Goal: Task Accomplishment & Management: Manage account settings

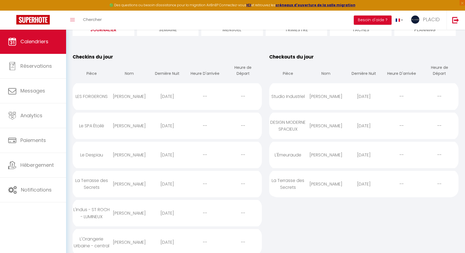
scroll to position [67, 0]
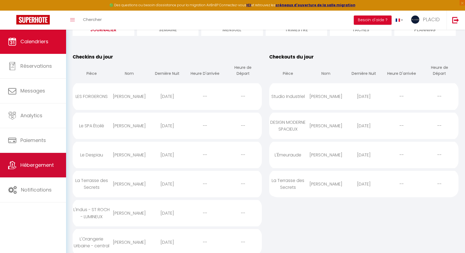
click at [37, 164] on span "Hébergement" at bounding box center [36, 164] width 33 height 7
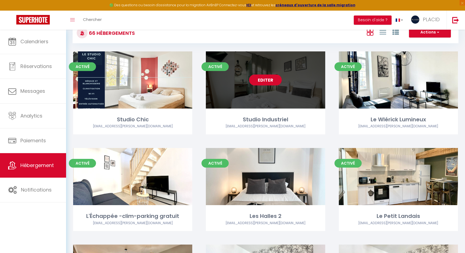
scroll to position [42, 0]
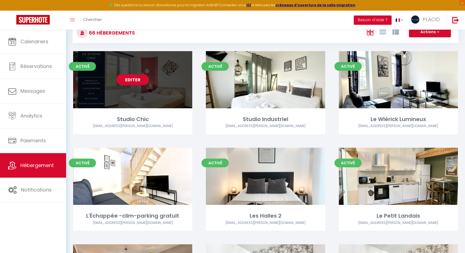
click at [156, 97] on div "Editer" at bounding box center [132, 79] width 119 height 57
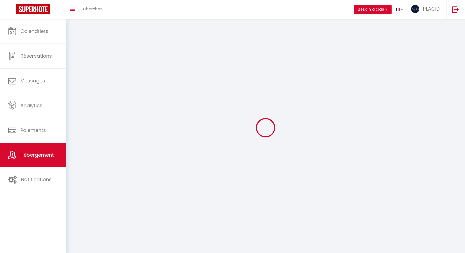
select select "1"
select select
select select "28"
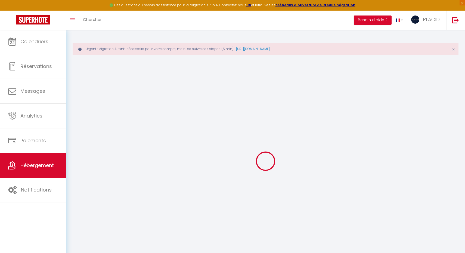
select select
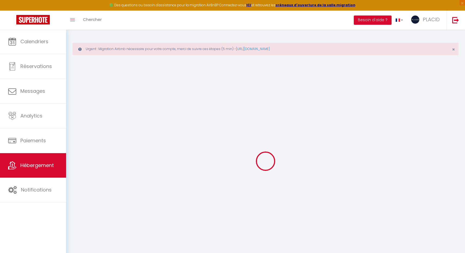
select select
checkbox input "false"
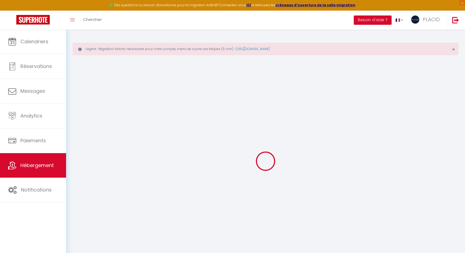
select select
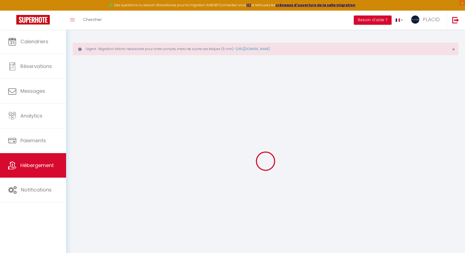
select select
checkbox input "false"
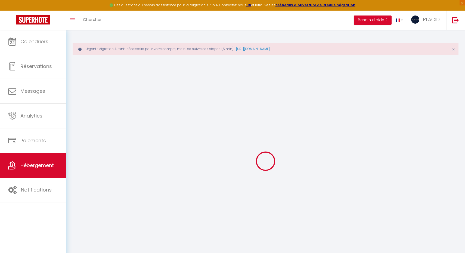
checkbox input "false"
select select
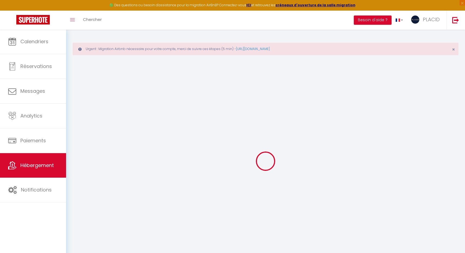
select select
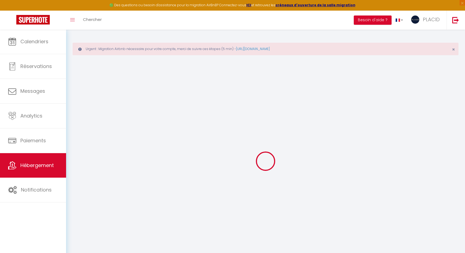
checkbox input "false"
select select
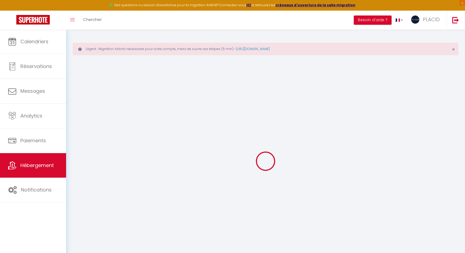
select select
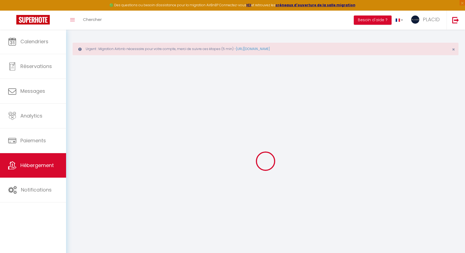
select select
checkbox input "false"
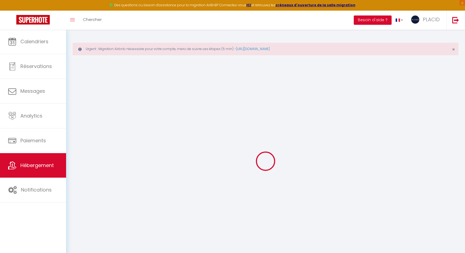
checkbox input "false"
select select
type input "Studio Chic"
type input "Chris et Marine"
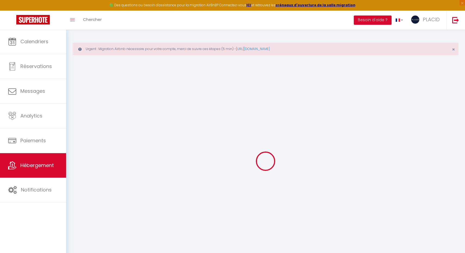
type input "40000"
type input "Mont de Marsan"
select select "2"
type input "38"
type input "59"
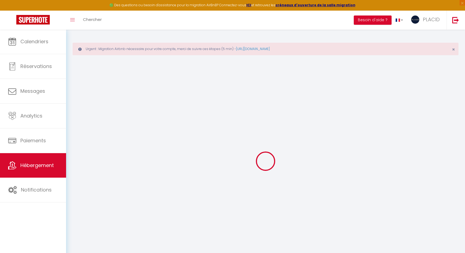
type input "34"
type input "1.01"
type input "299"
select select
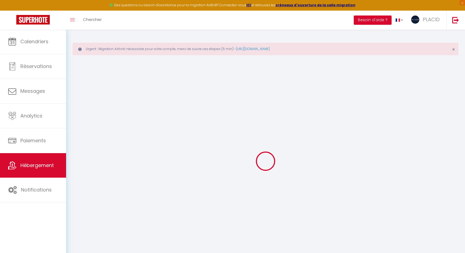
select select
type input "2 Place Pitrac"
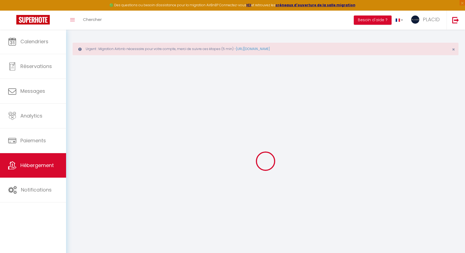
type input "40000"
type input "Mont-de-Marsan"
type input "[EMAIL_ADDRESS][DOMAIN_NAME]"
select select "1075"
checkbox input "false"
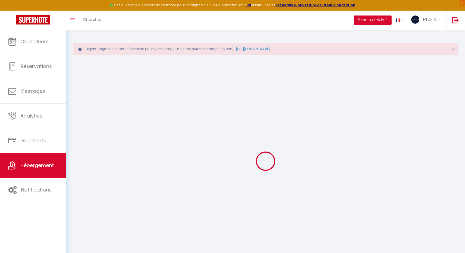
checkbox input "true"
type input "0"
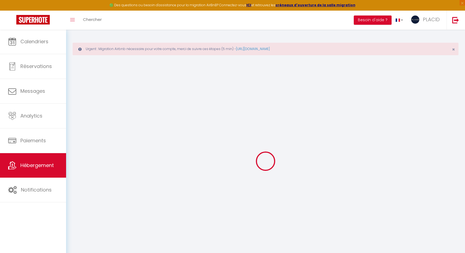
type input "0"
select select
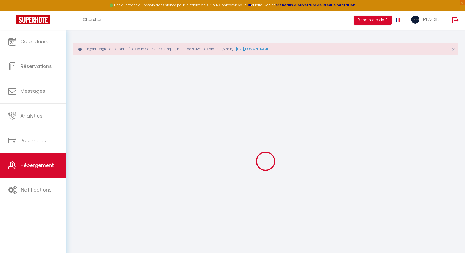
select select
checkbox input "false"
checkbox input "true"
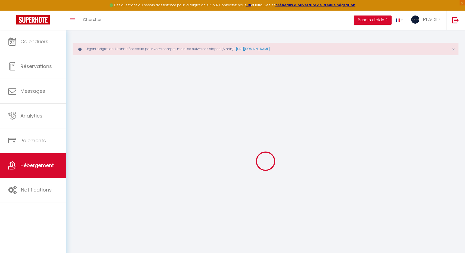
checkbox input "true"
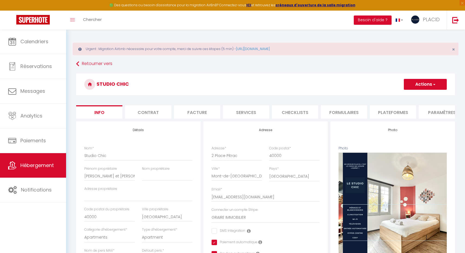
checkbox input "false"
checkbox input "true"
click at [388, 109] on li "Plateformes" at bounding box center [393, 111] width 46 height 13
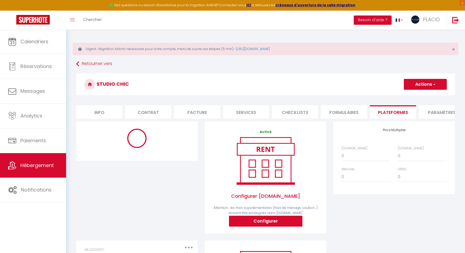
select select "365"
select select "EUR"
select select
select select "886-51190229"
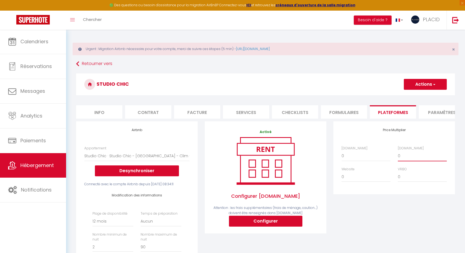
select select "+ 10 %"
select select
click at [426, 83] on button "Actions" at bounding box center [425, 84] width 43 height 11
click at [423, 95] on link "Enregistrer" at bounding box center [424, 96] width 43 height 7
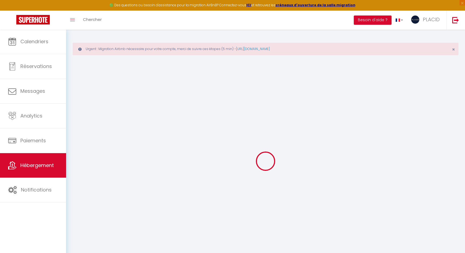
select select "365"
select select "EUR"
select select
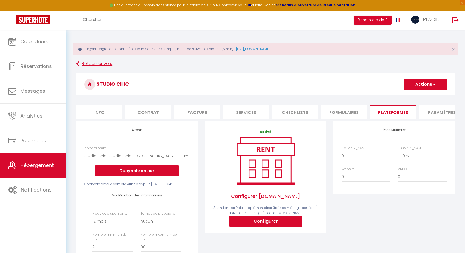
click at [100, 64] on link "Retourner vers" at bounding box center [265, 64] width 379 height 10
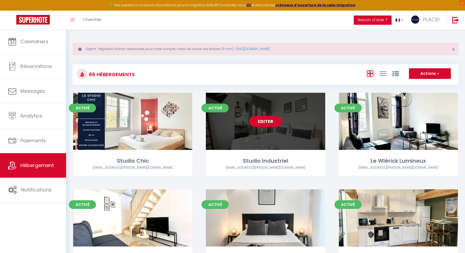
click at [267, 127] on div "Editer" at bounding box center [265, 121] width 119 height 57
click at [267, 133] on div "Editer" at bounding box center [265, 121] width 119 height 57
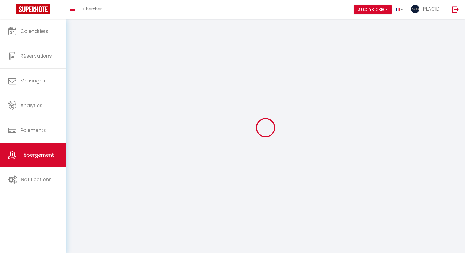
select select
select select "28"
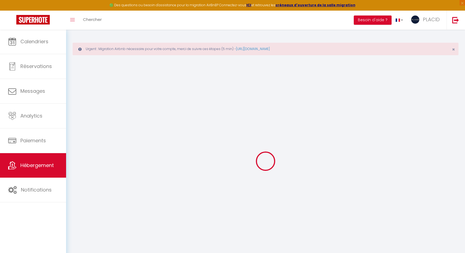
select select
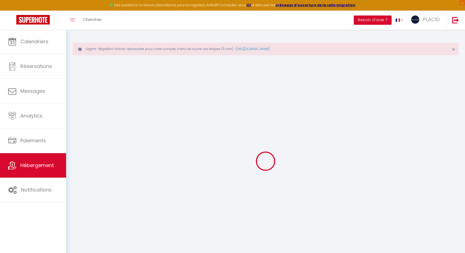
select select
checkbox input "false"
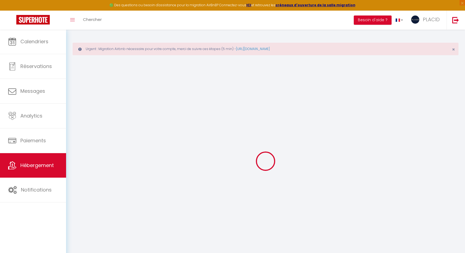
select select
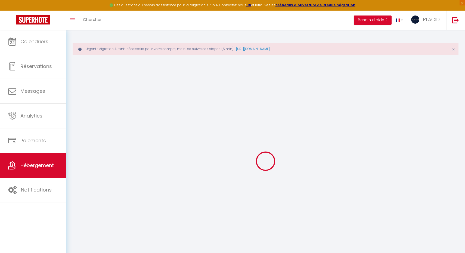
select select
checkbox input "false"
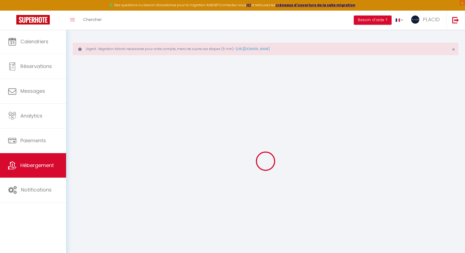
checkbox input "false"
select select
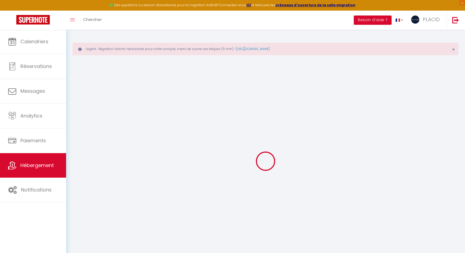
select select
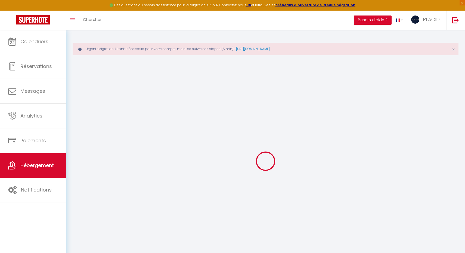
checkbox input "false"
select select
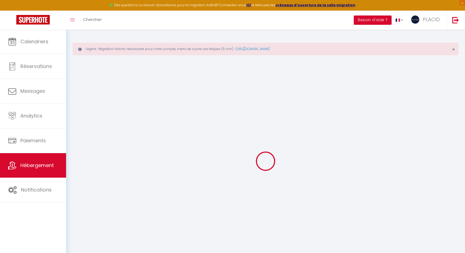
select select
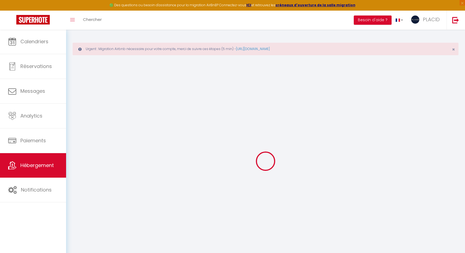
select select
checkbox input "false"
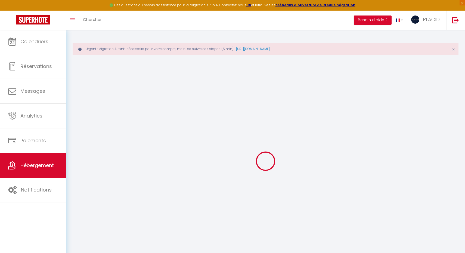
checkbox input "false"
select select
type input "Studio Industriel"
type input "Chris et Marine"
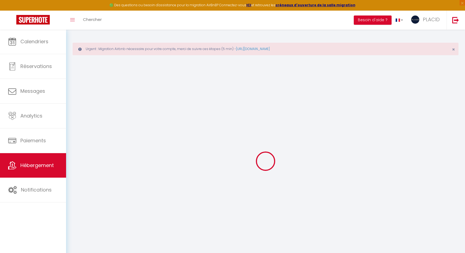
type input "40000"
type input "Mont de Marsan"
select select "2"
type input "43"
type input "59"
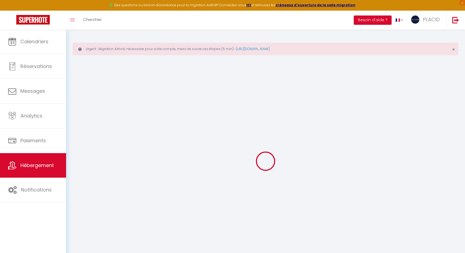
type input "34"
type input "1.01"
type input "299"
select select
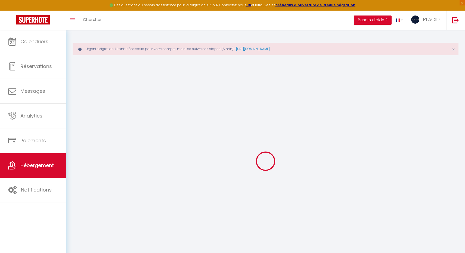
select select
type input "2 Place Pitrac"
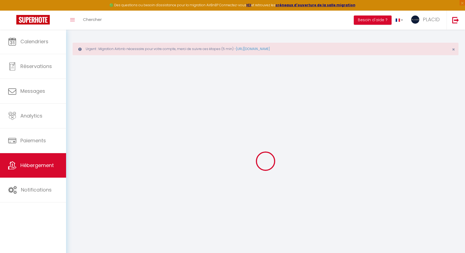
type input "40000"
type input "Mont-de-Marsan"
type input "[EMAIL_ADDRESS][DOMAIN_NAME]"
select select "1075"
checkbox input "false"
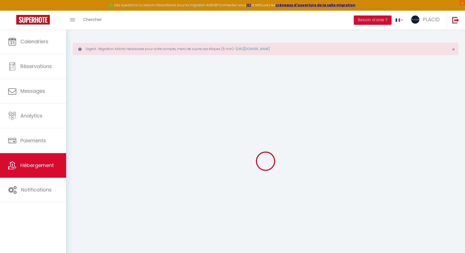
checkbox input "true"
checkbox input "false"
type input "0"
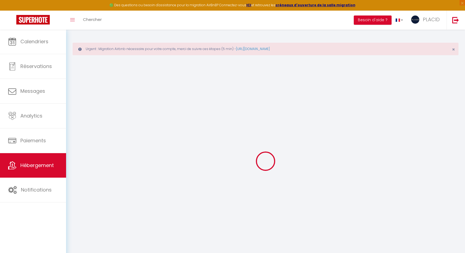
type input "0"
checkbox input "false"
checkbox input "true"
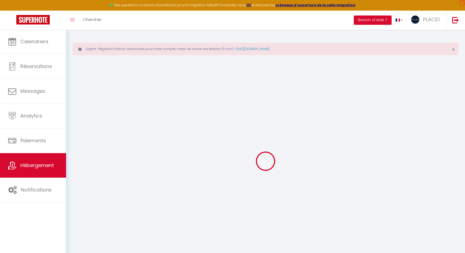
checkbox input "false"
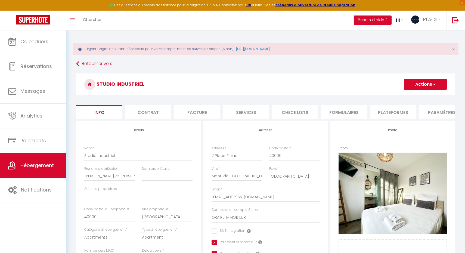
checkbox input "false"
checkbox input "true"
checkbox input "false"
click at [387, 113] on li "Plateformes" at bounding box center [393, 111] width 46 height 13
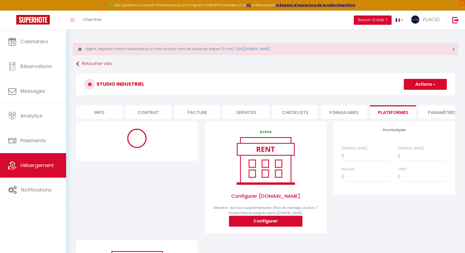
select select "365"
select select "EUR"
select select
select select "886-51262354"
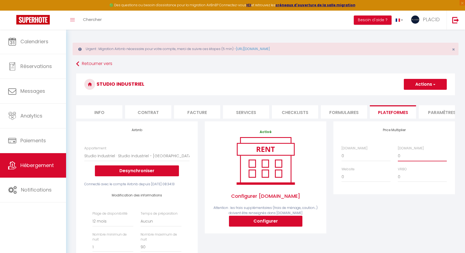
select select "+ 10 %"
select select
click at [423, 84] on button "Actions" at bounding box center [425, 84] width 43 height 11
click at [419, 96] on link "Enregistrer" at bounding box center [424, 96] width 43 height 7
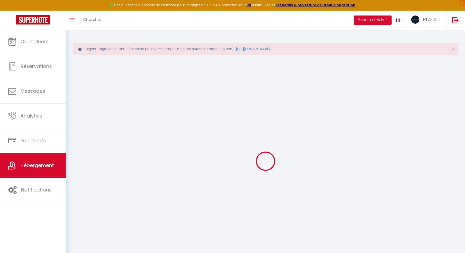
select select "365"
select select "EUR"
select select
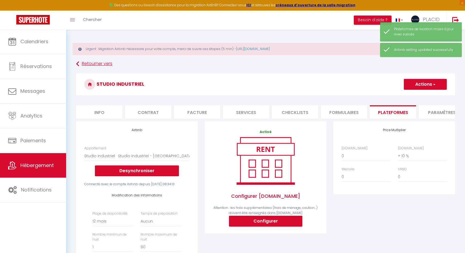
click at [98, 66] on link "Retourner vers" at bounding box center [265, 64] width 379 height 10
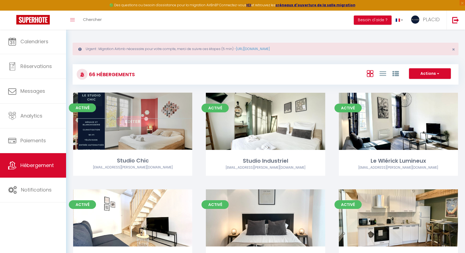
click at [155, 141] on div "Editer" at bounding box center [132, 121] width 119 height 57
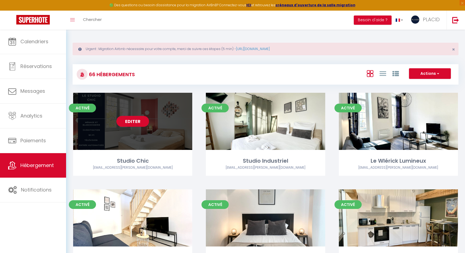
click at [140, 121] on link "Editer" at bounding box center [132, 121] width 33 height 11
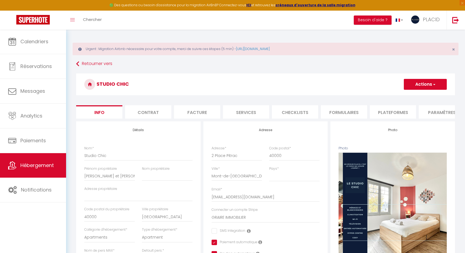
checkbox input "false"
click at [397, 115] on li "Plateformes" at bounding box center [393, 111] width 46 height 13
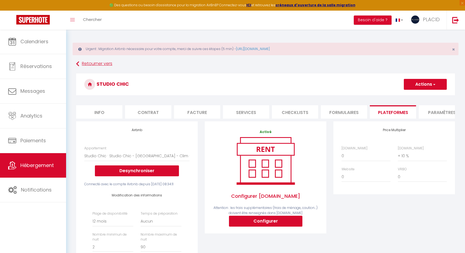
click at [108, 64] on link "Retourner vers" at bounding box center [265, 64] width 379 height 10
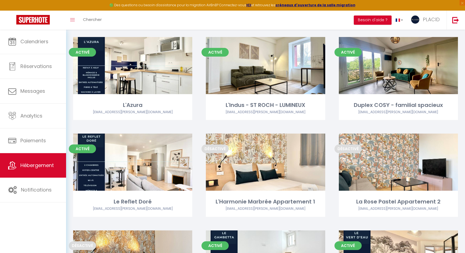
scroll to position [1591, 0]
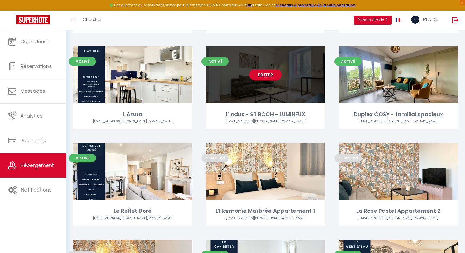
click at [266, 69] on link "Editer" at bounding box center [265, 74] width 33 height 11
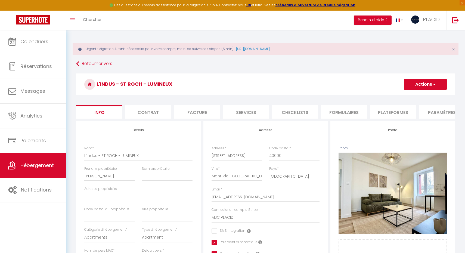
click at [392, 111] on li "Plateformes" at bounding box center [393, 111] width 46 height 13
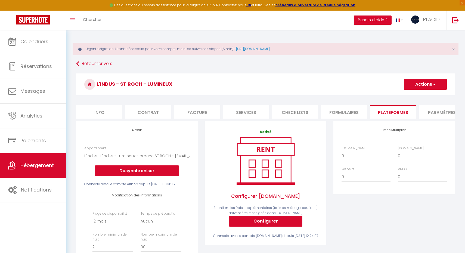
click at [415, 85] on button "Actions" at bounding box center [425, 84] width 43 height 11
click at [412, 95] on link "Enregistrer" at bounding box center [424, 96] width 43 height 7
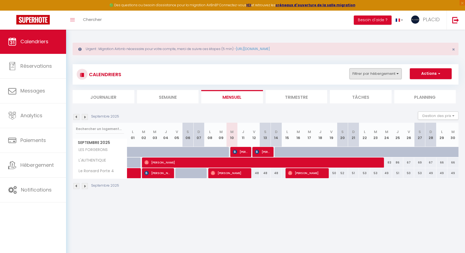
click at [368, 73] on button "Filtrer par hébergement" at bounding box center [375, 73] width 52 height 11
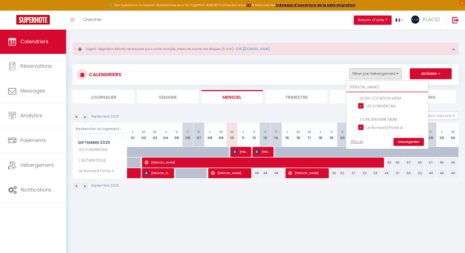
click at [365, 85] on input "[PERSON_NAME]" at bounding box center [387, 87] width 82 height 10
type input "s"
checkbox input "false"
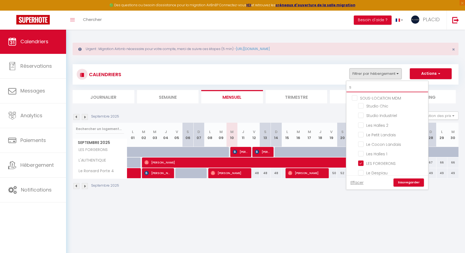
type input "sp"
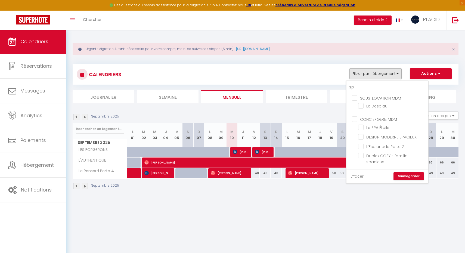
checkbox input "false"
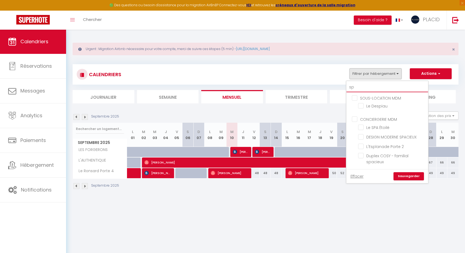
type input "spa"
checkbox input "false"
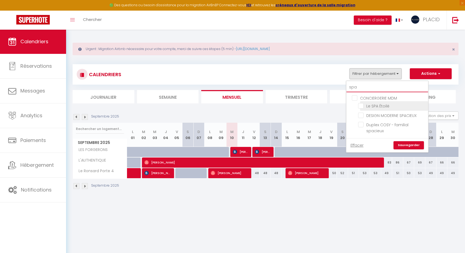
type input "spa"
click at [362, 108] on input "Le SPA Étoilé" at bounding box center [392, 105] width 68 height 5
checkbox input "true"
checkbox input "false"
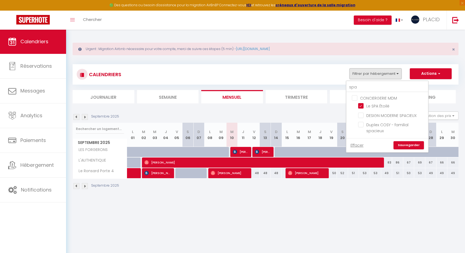
click at [405, 143] on link "Sauvegarder" at bounding box center [408, 145] width 30 height 8
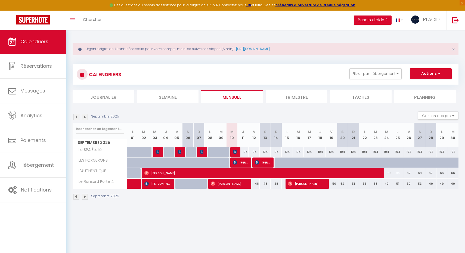
click at [236, 153] on img at bounding box center [235, 151] width 4 height 4
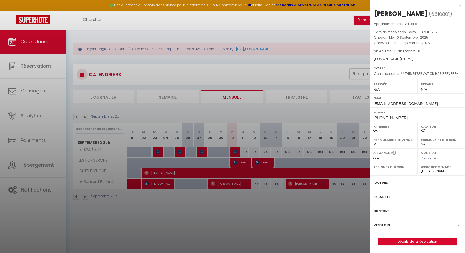
click at [205, 149] on div at bounding box center [232, 126] width 465 height 253
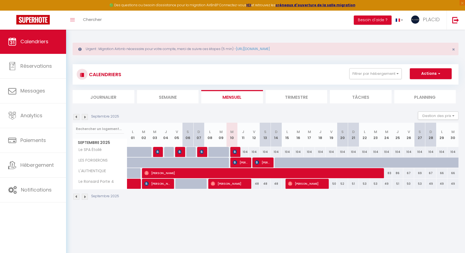
click at [203, 153] on img at bounding box center [201, 151] width 4 height 4
select select "19764"
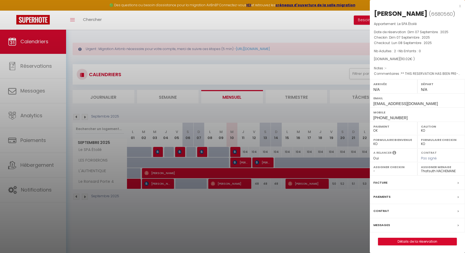
click at [181, 150] on div at bounding box center [232, 126] width 465 height 253
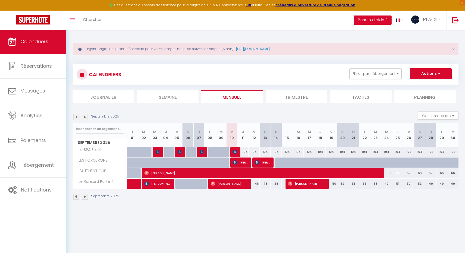
click at [181, 150] on div at bounding box center [180, 152] width 11 height 10
click at [182, 151] on div at bounding box center [180, 152] width 11 height 10
click at [179, 153] on img at bounding box center [179, 151] width 4 height 4
select select "OK"
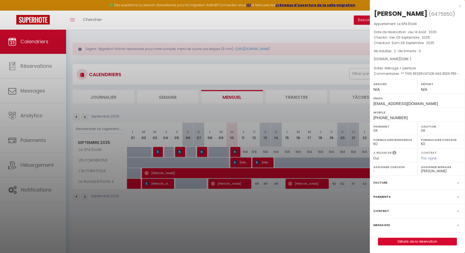
click at [179, 153] on div at bounding box center [232, 126] width 465 height 253
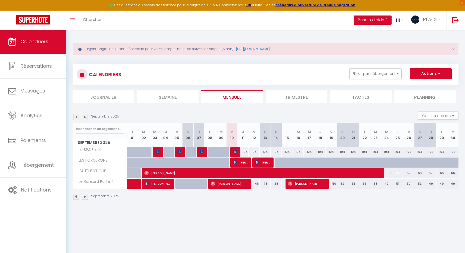
click at [157, 151] on img at bounding box center [157, 151] width 4 height 4
select select "19764"
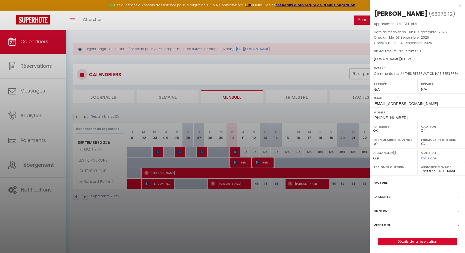
click at [157, 151] on div at bounding box center [232, 126] width 465 height 253
